Goal: Navigation & Orientation: Understand site structure

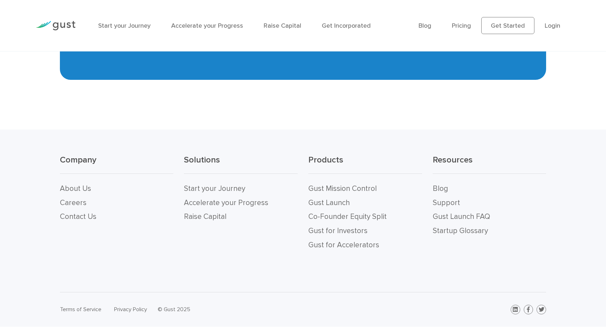
scroll to position [3289, 0]
click at [228, 193] on link "Start your Journey" at bounding box center [214, 188] width 61 height 9
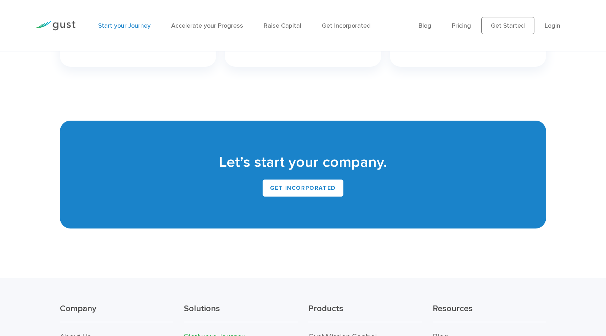
scroll to position [1524, 0]
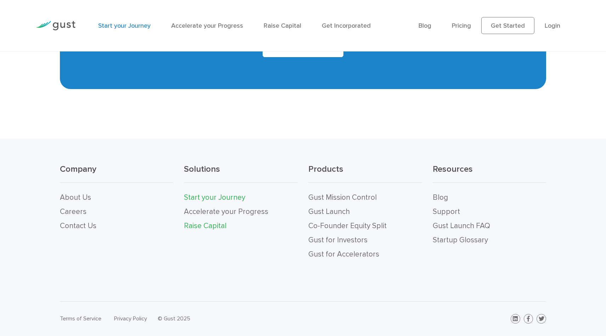
click at [212, 227] on link "Raise Capital" at bounding box center [205, 225] width 43 height 9
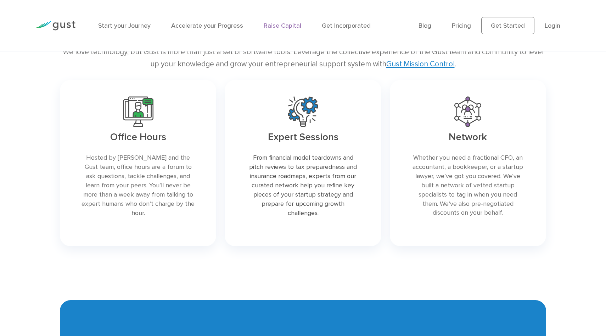
scroll to position [1420, 0]
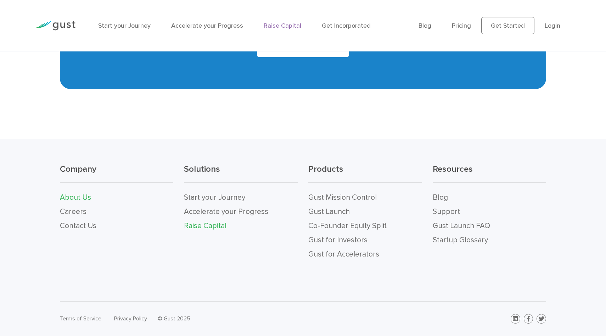
click at [88, 194] on link "About Us" at bounding box center [75, 197] width 31 height 9
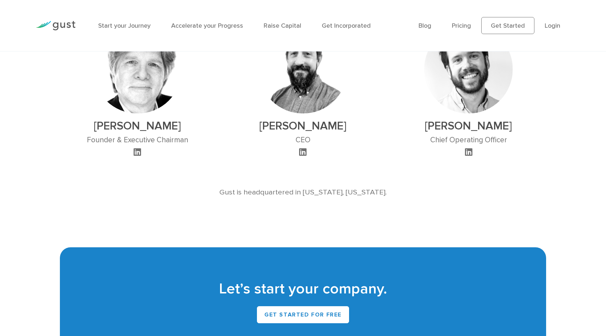
scroll to position [512, 0]
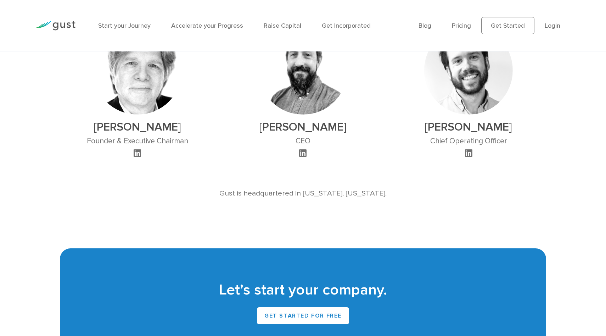
click at [137, 153] on icon at bounding box center [137, 153] width 7 height 9
click at [304, 152] on icon at bounding box center [302, 153] width 7 height 9
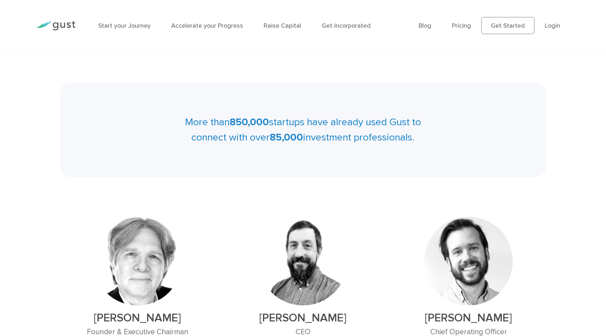
scroll to position [320, 0]
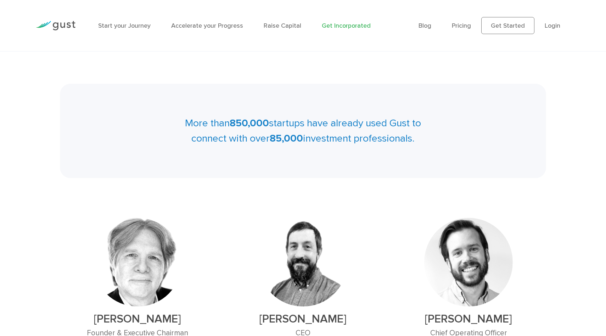
click at [335, 28] on link "Get Incorporated" at bounding box center [346, 25] width 49 height 7
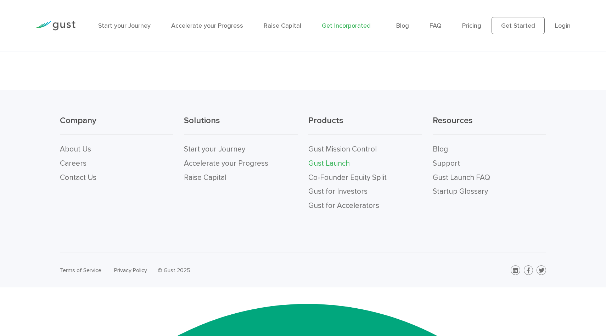
scroll to position [4634, 0]
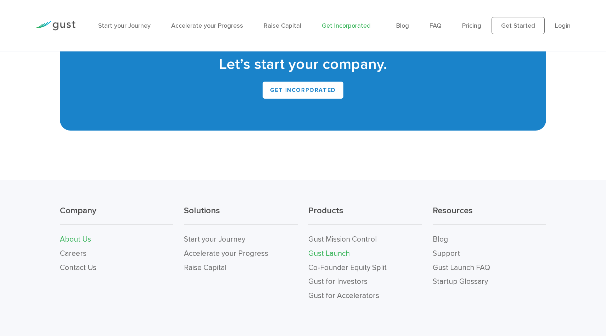
click at [69, 235] on link "About Us" at bounding box center [75, 239] width 31 height 9
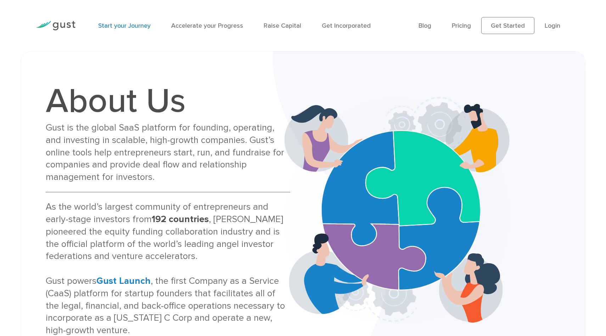
click at [145, 28] on link "Start your Journey" at bounding box center [124, 25] width 52 height 7
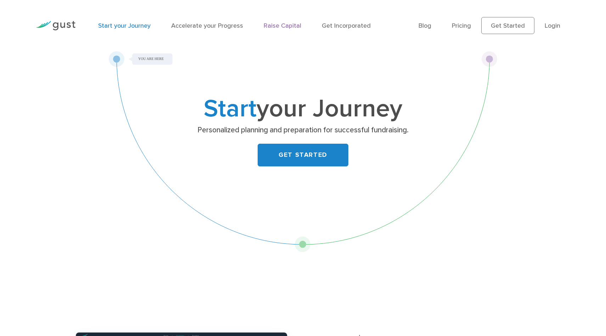
click at [280, 23] on link "Raise Capital" at bounding box center [283, 25] width 38 height 7
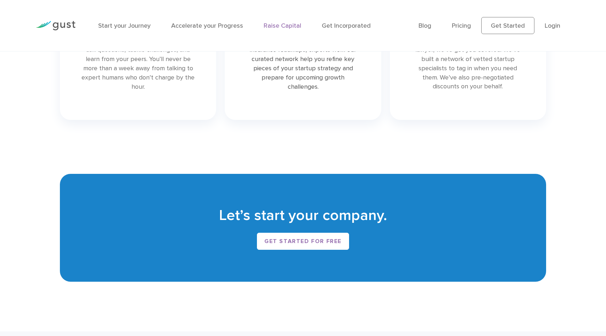
scroll to position [1227, 0]
